Goal: Task Accomplishment & Management: Complete application form

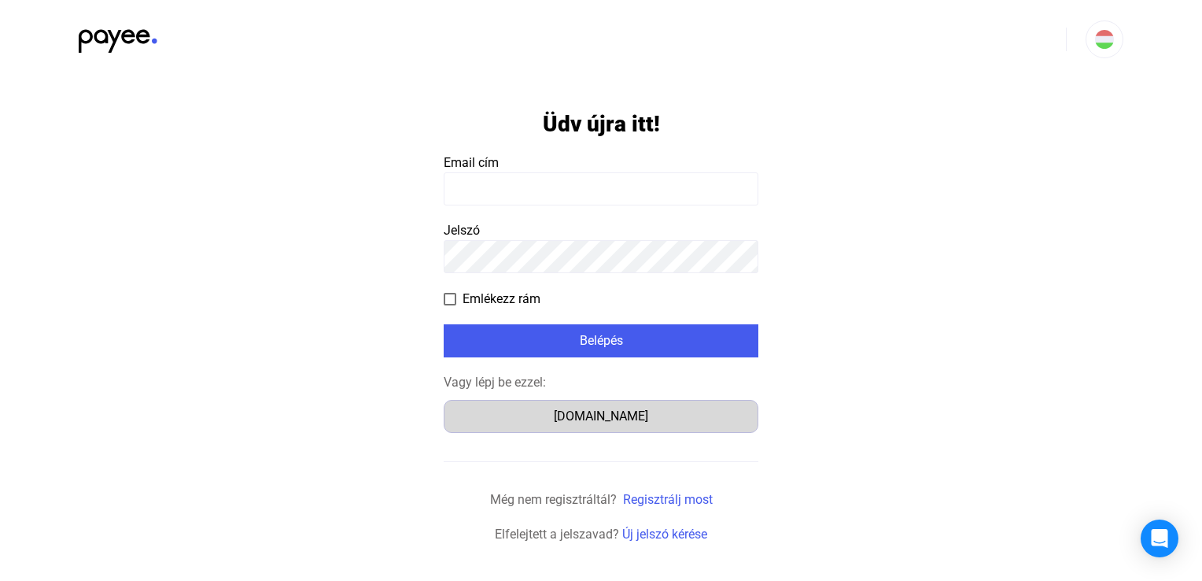
click at [620, 419] on font "[DOMAIN_NAME]" at bounding box center [601, 415] width 94 height 15
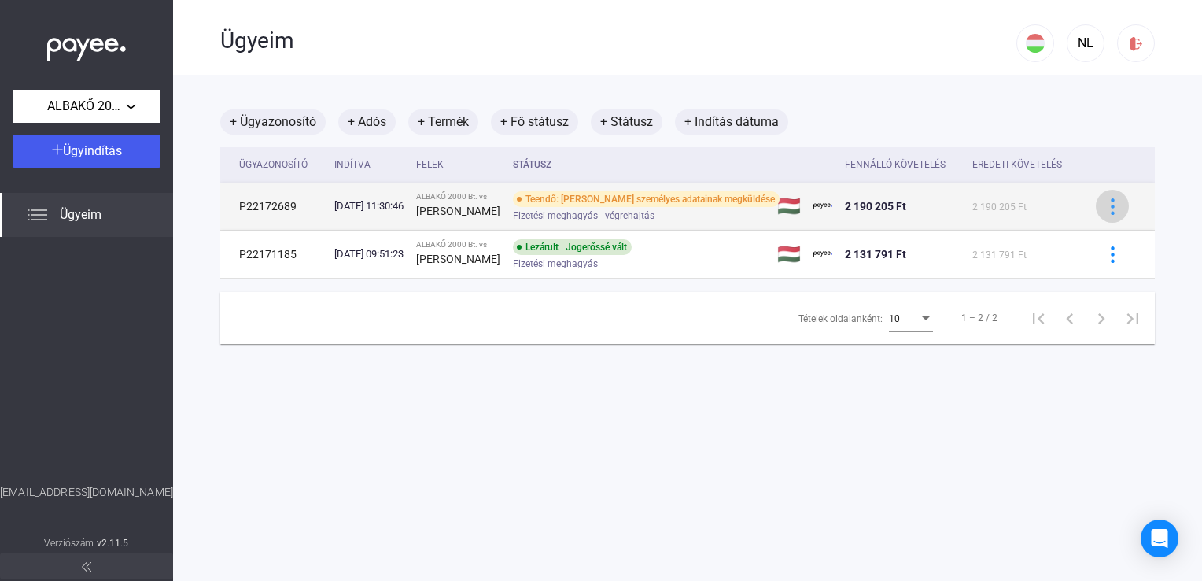
click at [1105, 205] on img at bounding box center [1113, 206] width 17 height 17
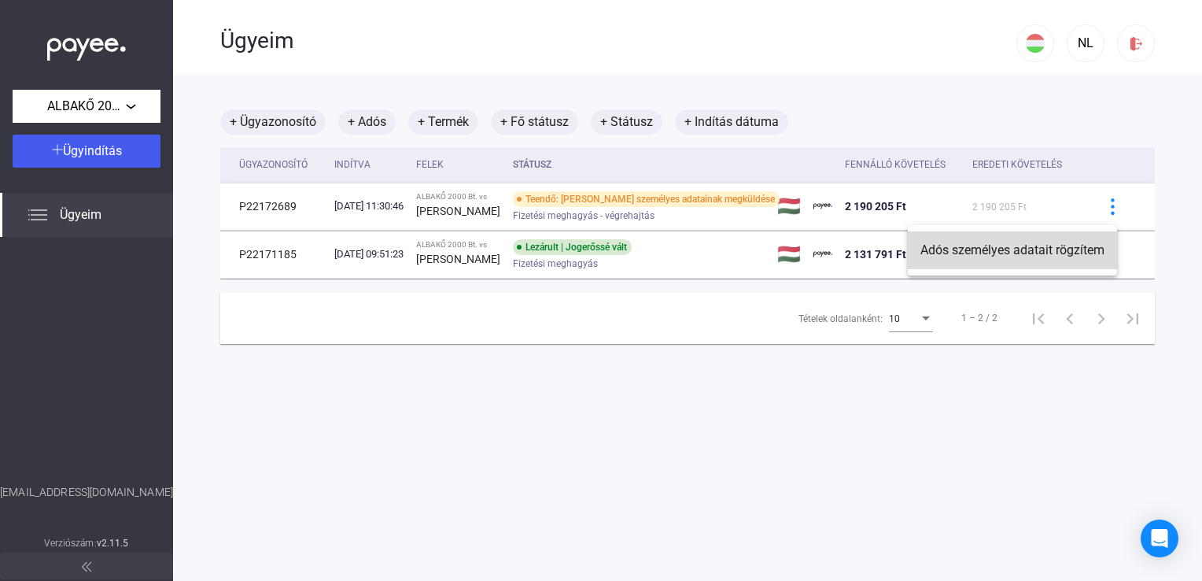
click at [1026, 256] on font "Adós személyes adatait rögzítem" at bounding box center [1013, 249] width 184 height 15
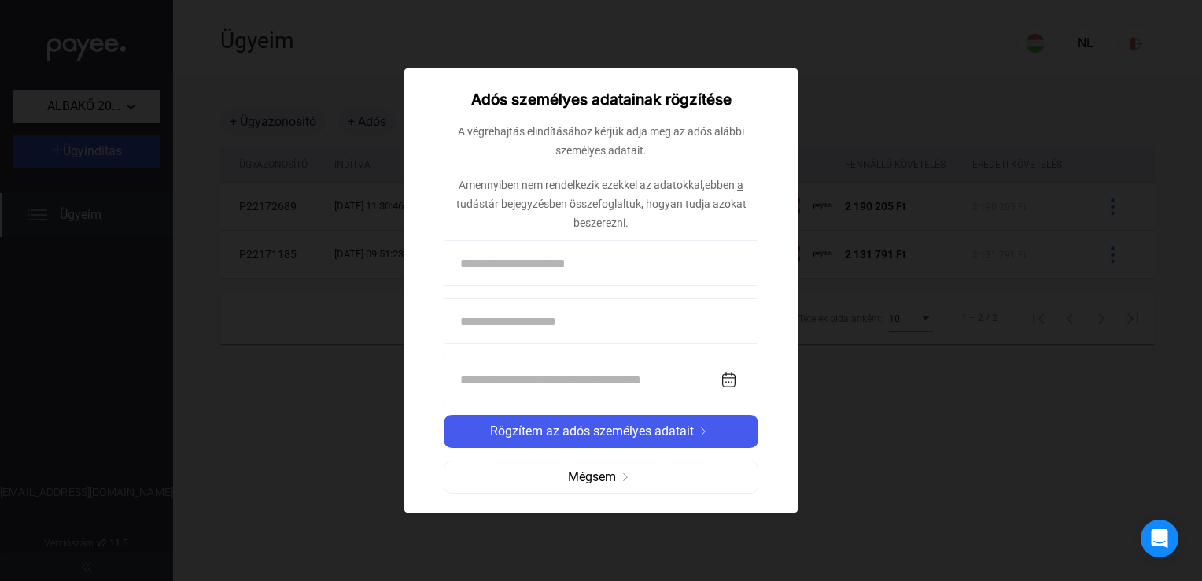
click at [483, 264] on input at bounding box center [601, 263] width 315 height 46
type input "**********"
click at [494, 327] on input at bounding box center [601, 321] width 315 height 46
click at [529, 321] on input at bounding box center [601, 321] width 315 height 46
type input "**********"
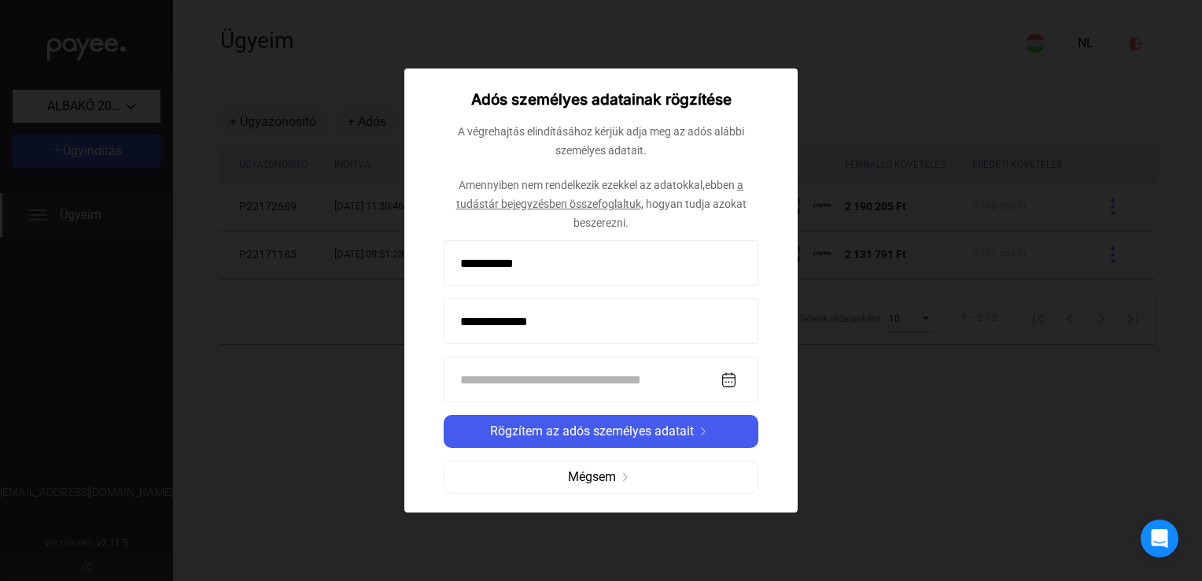
click at [490, 380] on input at bounding box center [601, 379] width 315 height 46
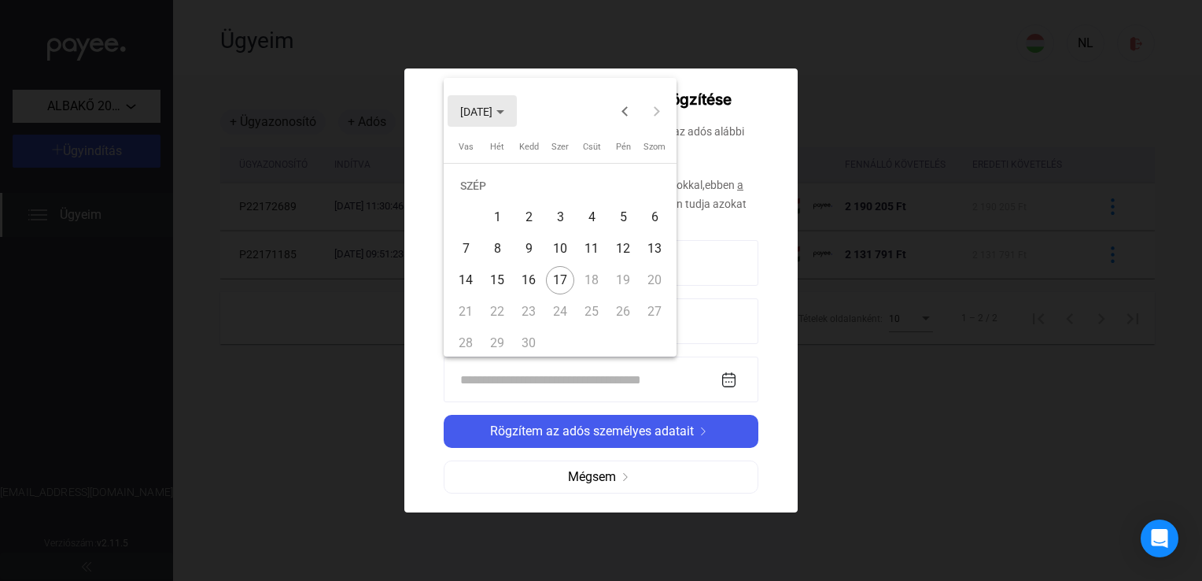
click at [504, 109] on span "[DATE]" at bounding box center [482, 111] width 44 height 13
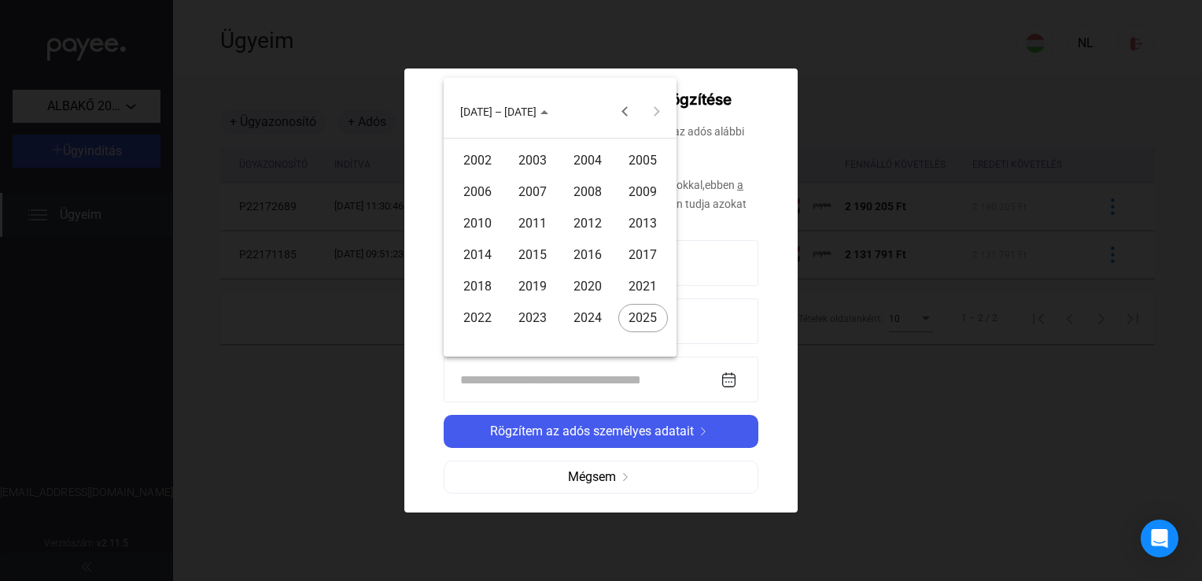
click at [588, 190] on div "2008" at bounding box center [588, 192] width 50 height 28
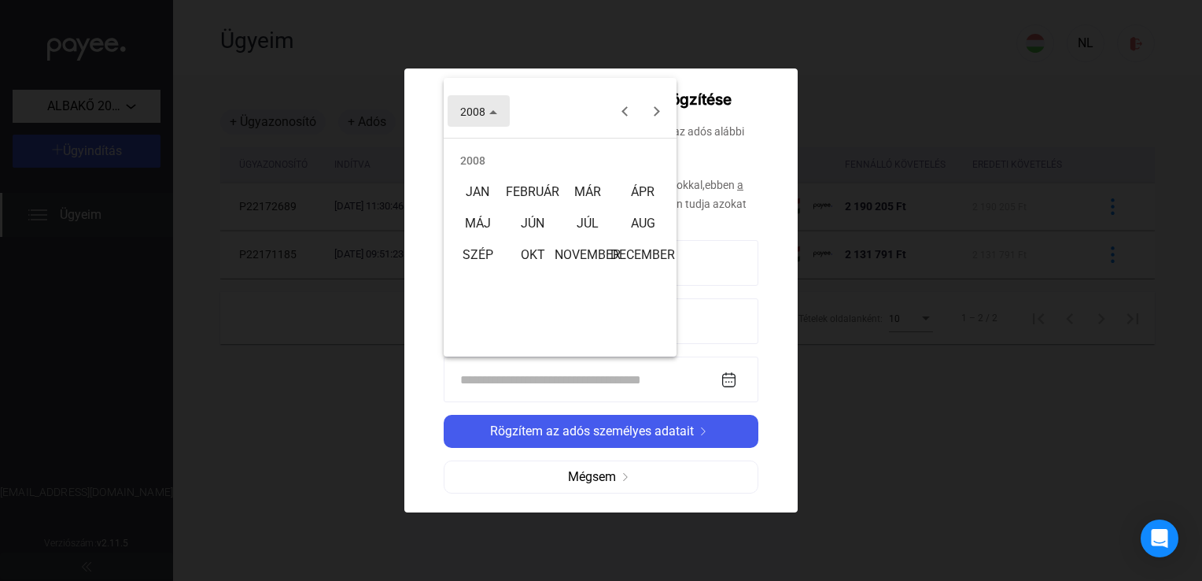
click at [493, 112] on polygon "Dátum kiválasztása" at bounding box center [493, 112] width 8 height 4
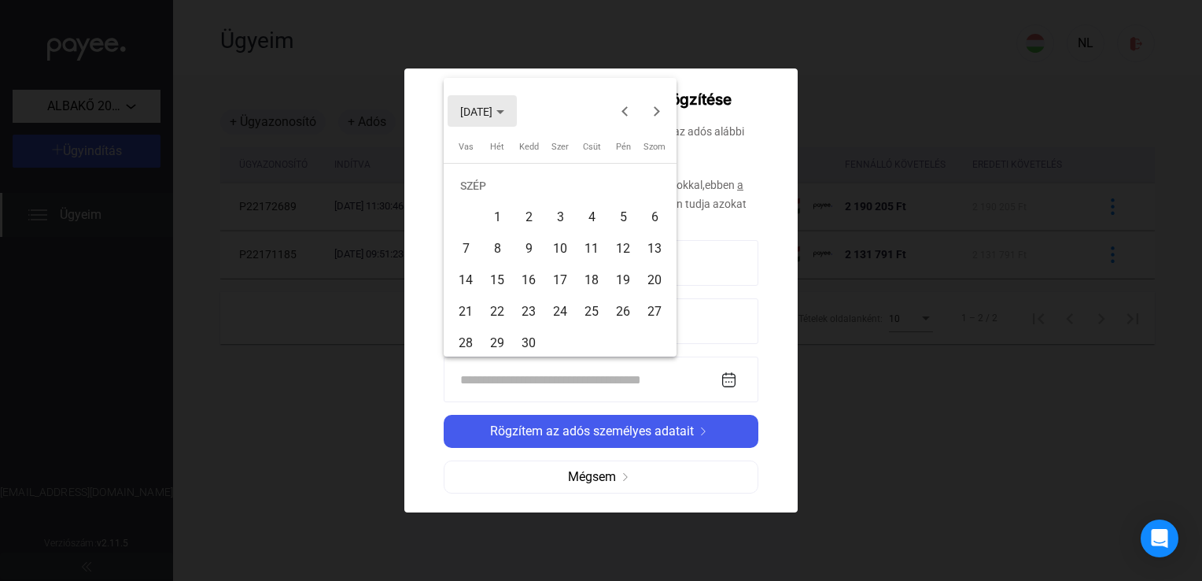
click at [504, 113] on icon "Válassza ki a hónapot és az évet" at bounding box center [501, 112] width 8 height 4
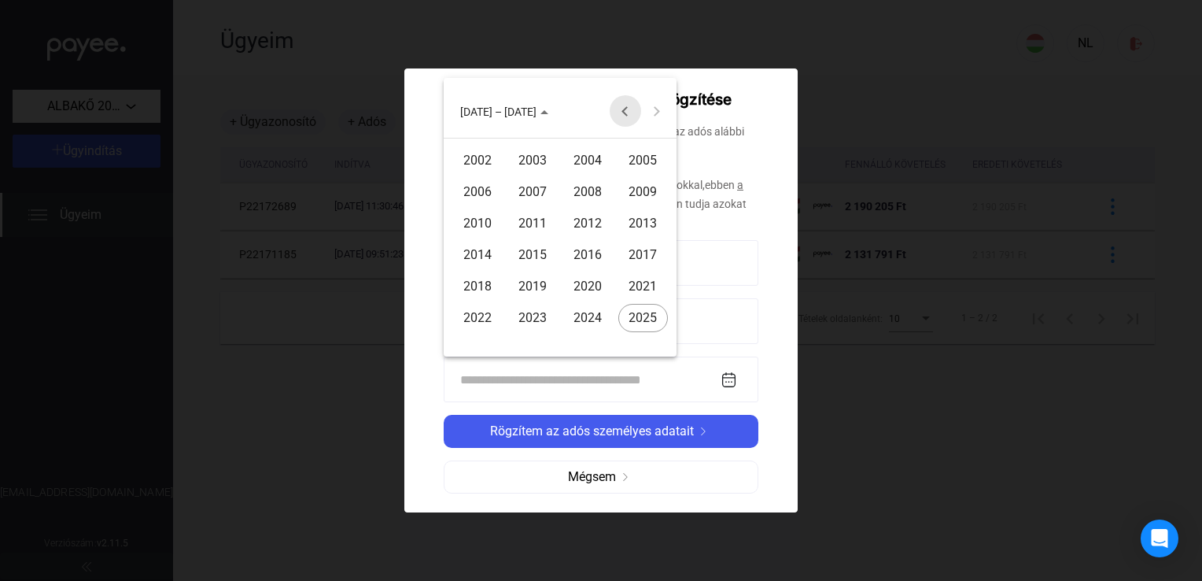
click at [628, 112] on button "Előző 24 év" at bounding box center [625, 110] width 31 height 31
click at [548, 257] on div "1991" at bounding box center [533, 255] width 50 height 28
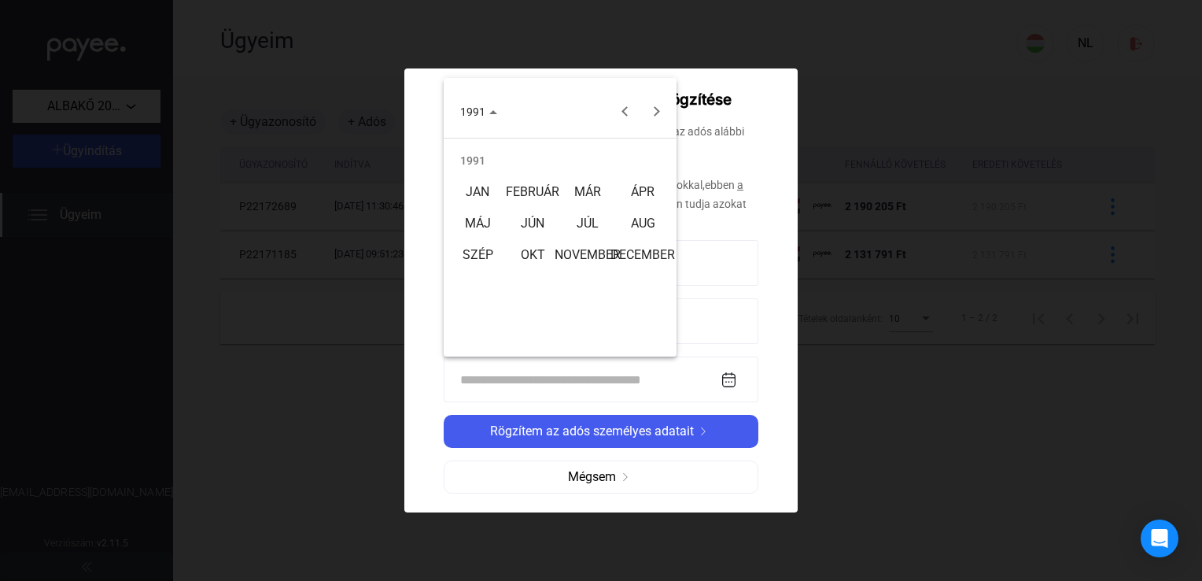
click at [540, 229] on div "JÚN" at bounding box center [533, 223] width 50 height 28
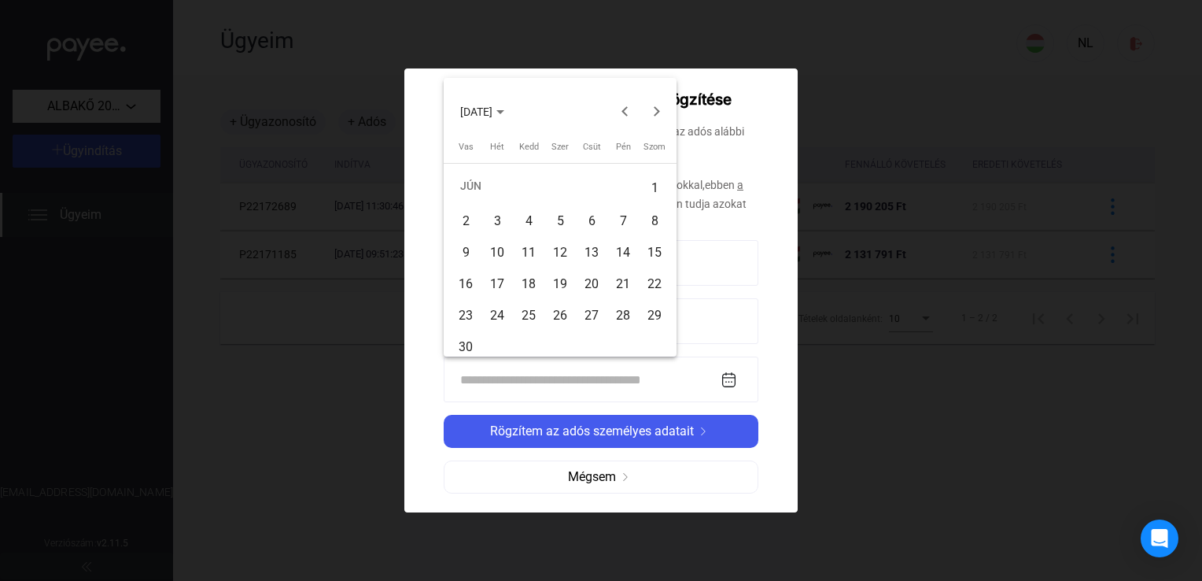
click at [466, 219] on div "2" at bounding box center [466, 221] width 28 height 28
type input "**********"
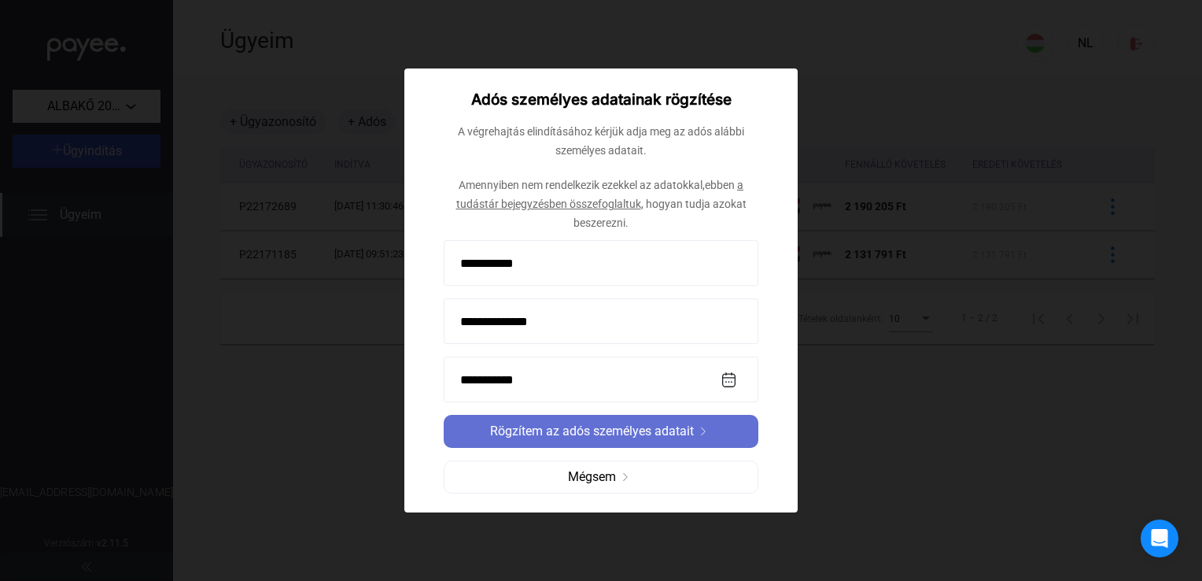
click at [598, 433] on span "Rögzítem az adós személyes adatait" at bounding box center [592, 431] width 204 height 19
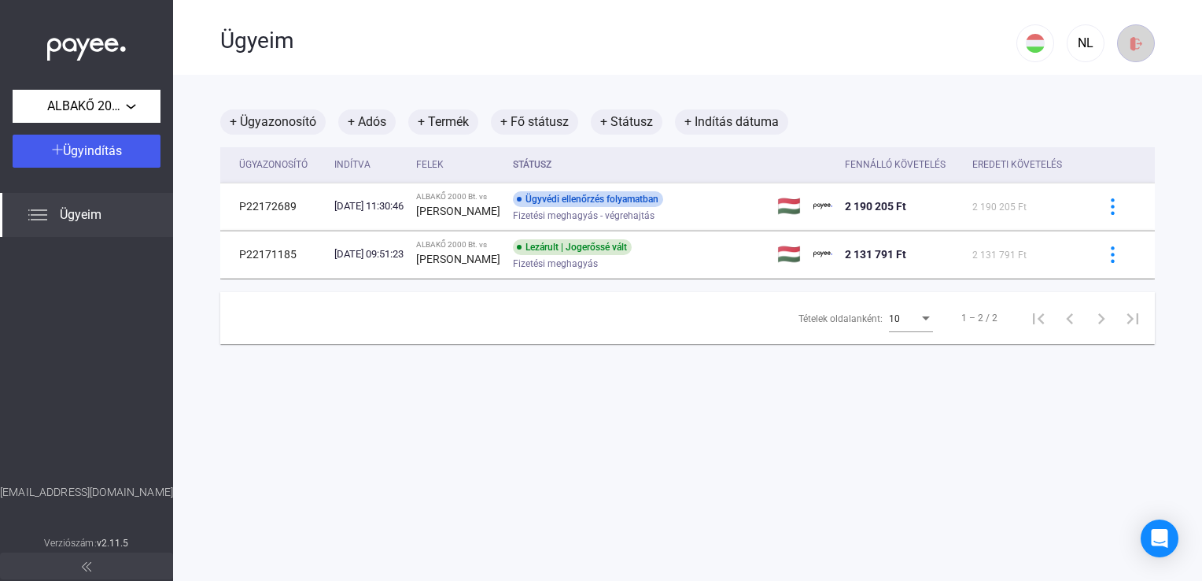
click at [1128, 41] on img at bounding box center [1136, 43] width 17 height 17
